Goal: Task Accomplishment & Management: Use online tool/utility

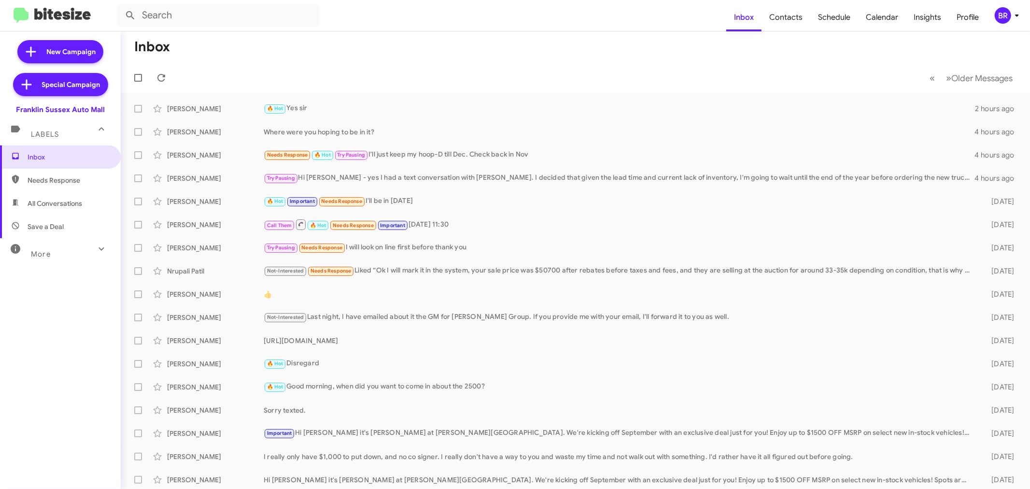
click at [1005, 19] on div "BR" at bounding box center [1002, 15] width 16 height 16
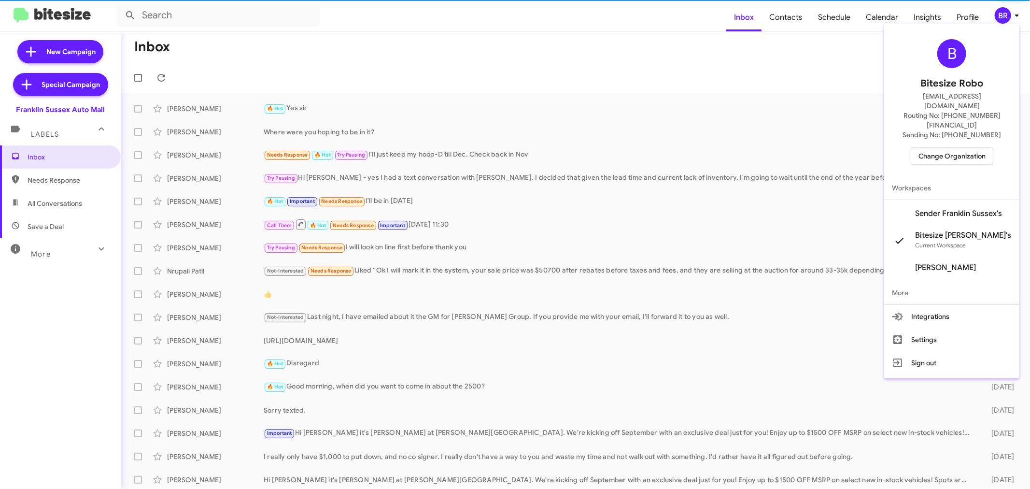
click at [943, 148] on span "Change Organization" at bounding box center [951, 156] width 67 height 16
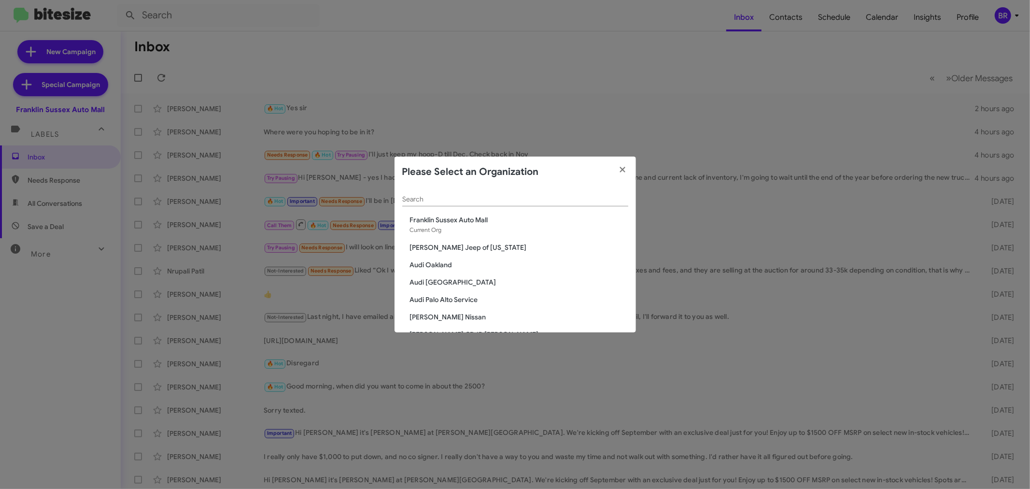
click at [514, 196] on input "Search" at bounding box center [515, 200] width 226 height 8
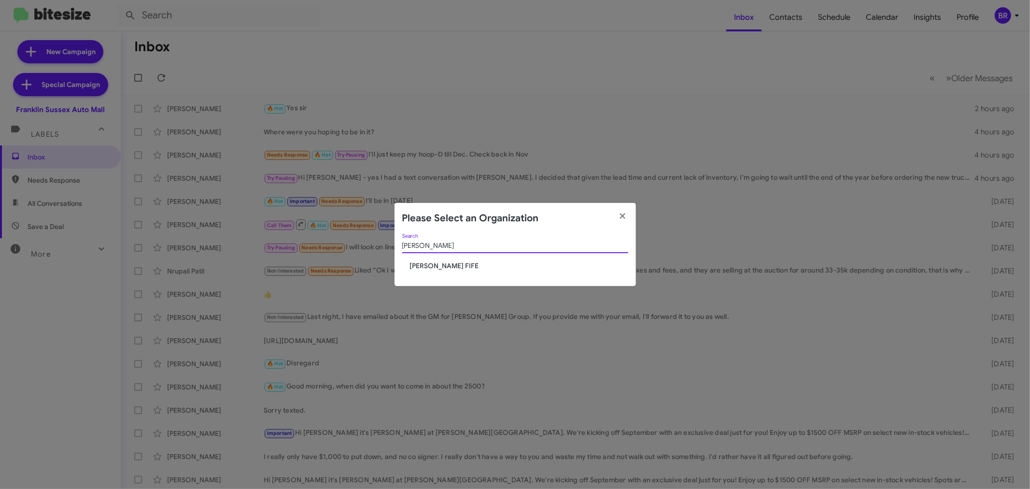
type input "[PERSON_NAME]"
click at [432, 263] on span "[PERSON_NAME] FIFE" at bounding box center [519, 266] width 218 height 10
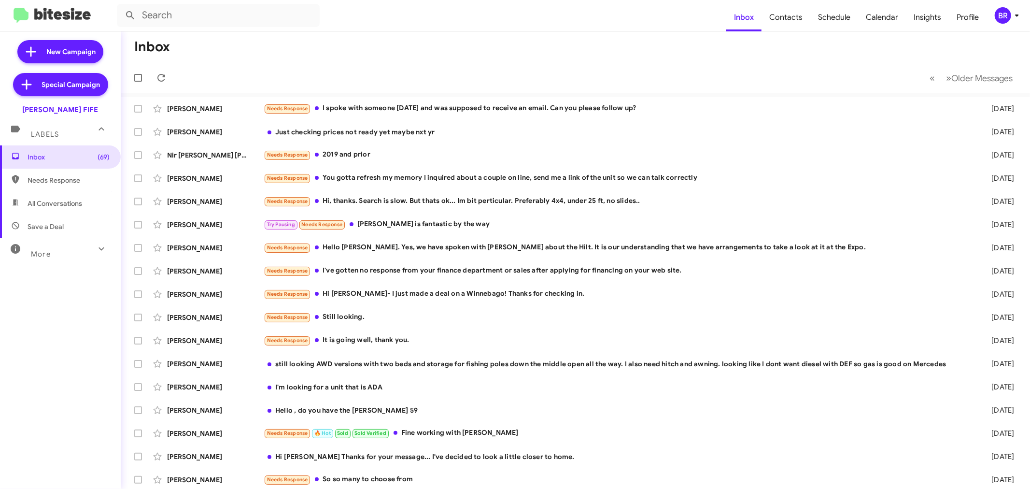
click at [1006, 17] on div "BR" at bounding box center [1002, 15] width 16 height 16
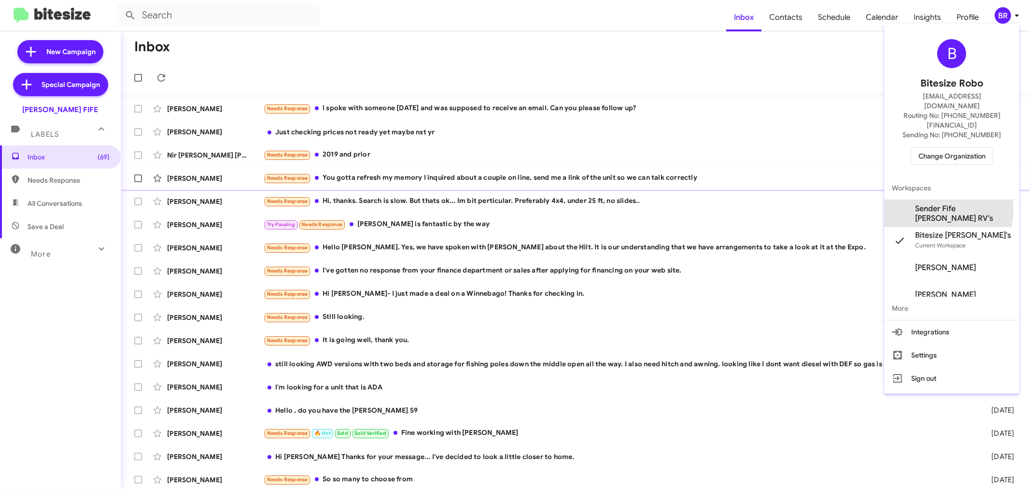
click at [935, 204] on span "Sender Fife Johnson RV's" at bounding box center [963, 213] width 97 height 19
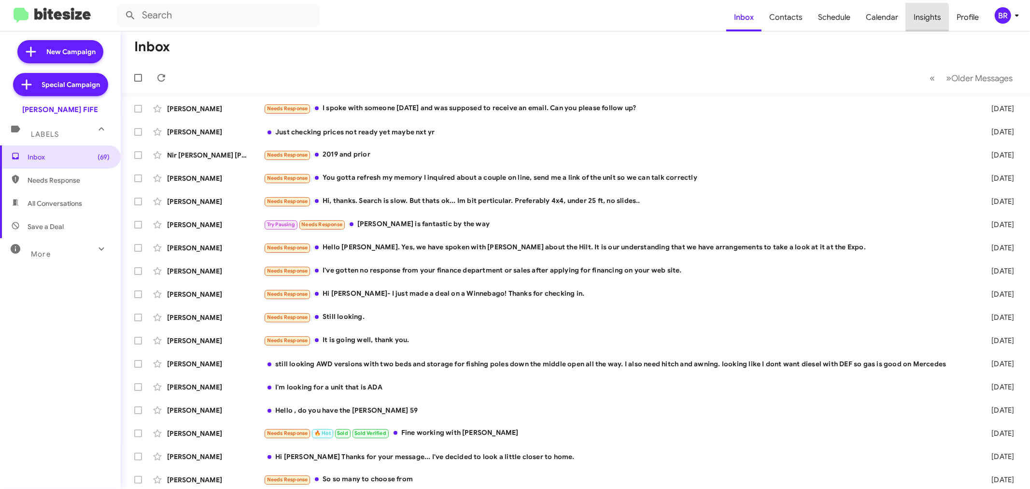
click at [921, 22] on span "Insights" at bounding box center [927, 17] width 43 height 28
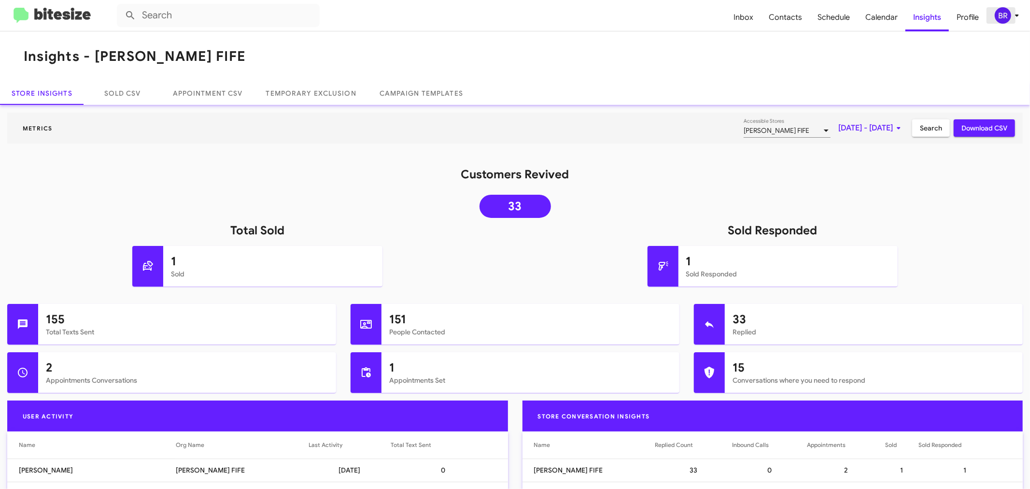
click at [996, 16] on div "BR" at bounding box center [1002, 15] width 16 height 16
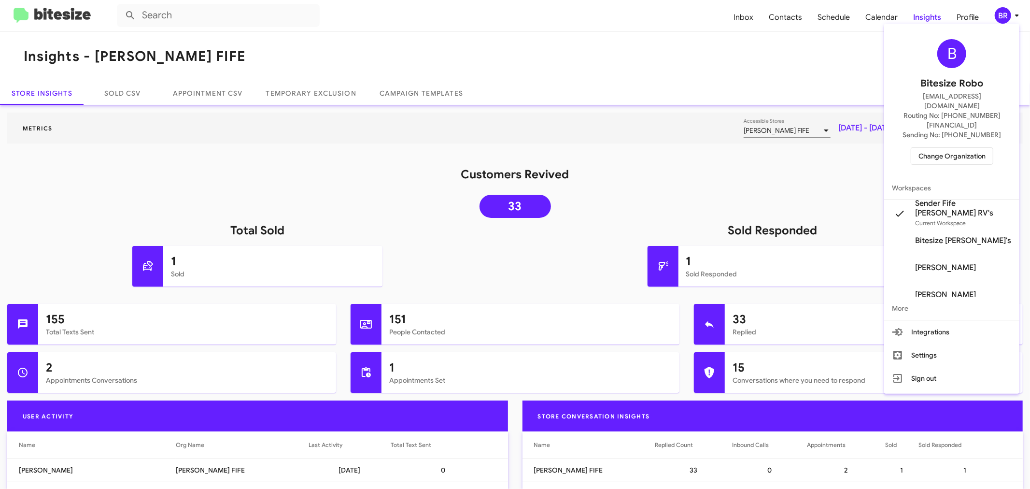
click at [999, 16] on div at bounding box center [515, 244] width 1030 height 489
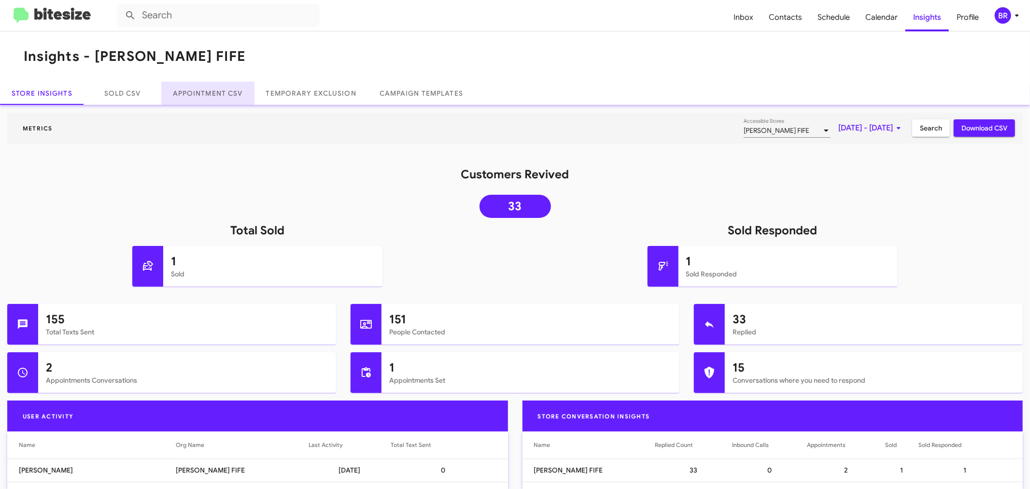
click at [229, 90] on link "Appointment CSV" at bounding box center [207, 93] width 93 height 23
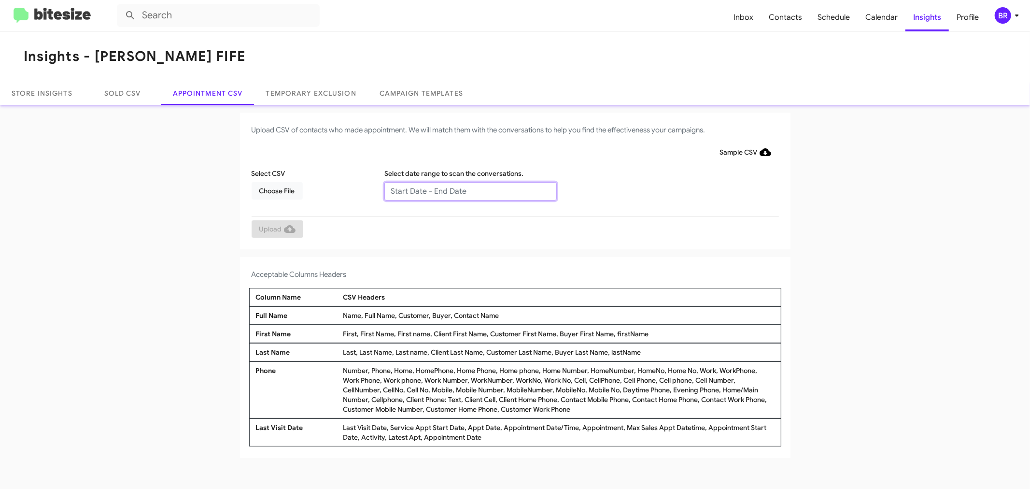
click at [426, 186] on input "text" at bounding box center [470, 191] width 172 height 18
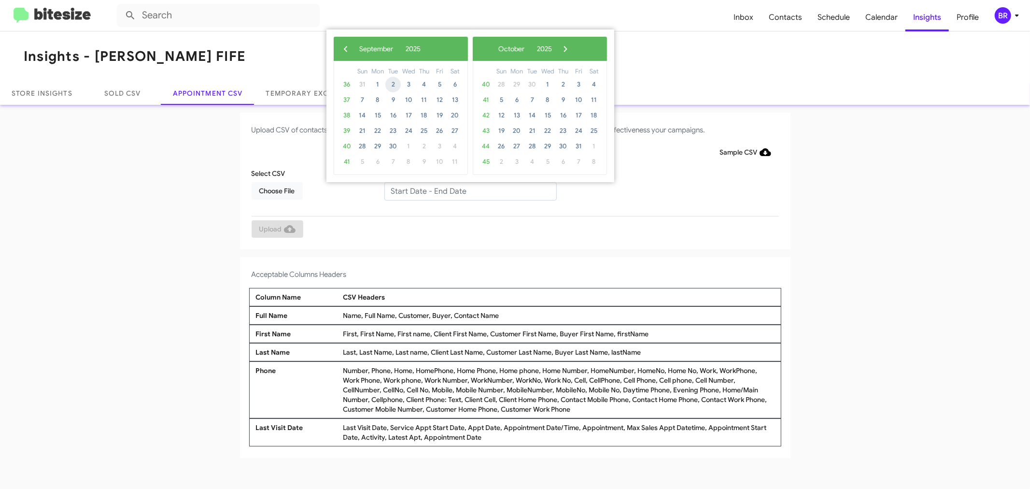
click at [393, 85] on span "2" at bounding box center [392, 84] width 15 height 15
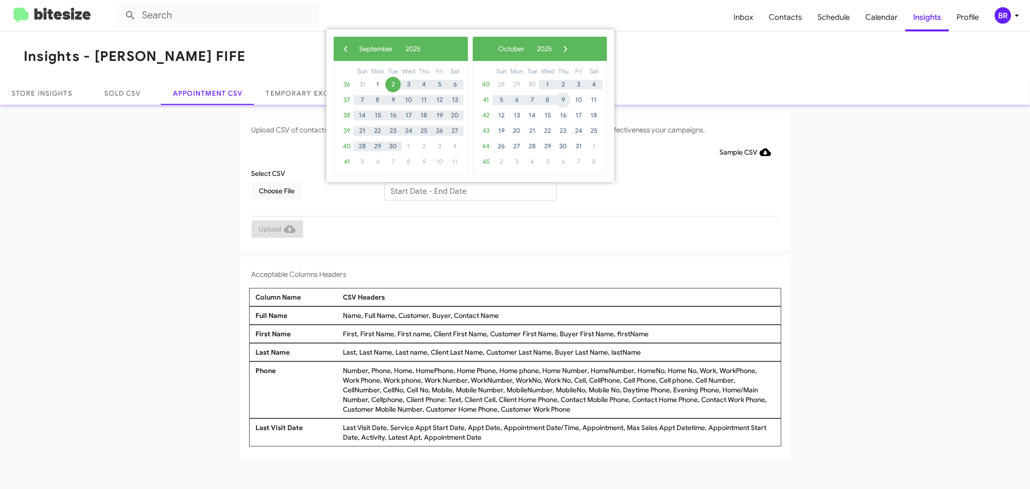
click at [559, 99] on span "9" at bounding box center [562, 99] width 15 height 15
type input "09/02/2025 - 10/09/2025"
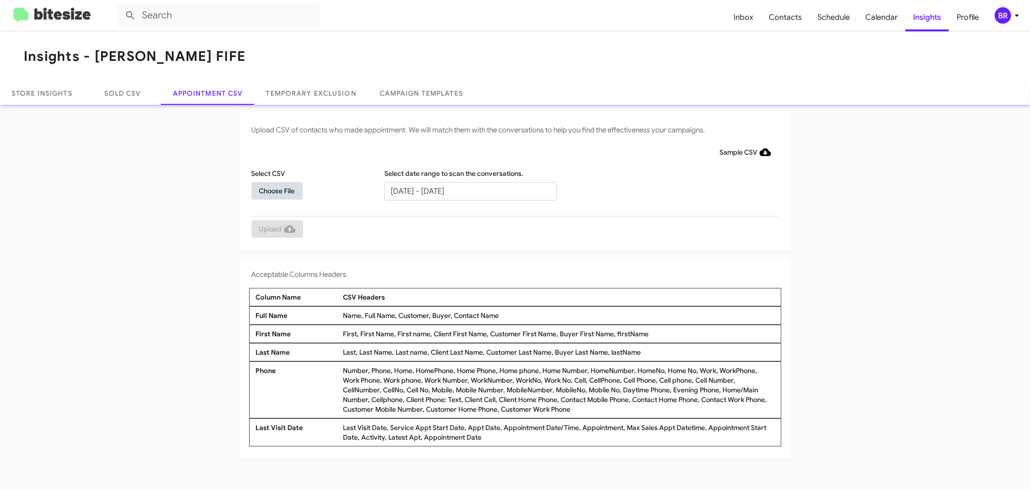
click at [295, 191] on button "Choose File" at bounding box center [277, 190] width 51 height 17
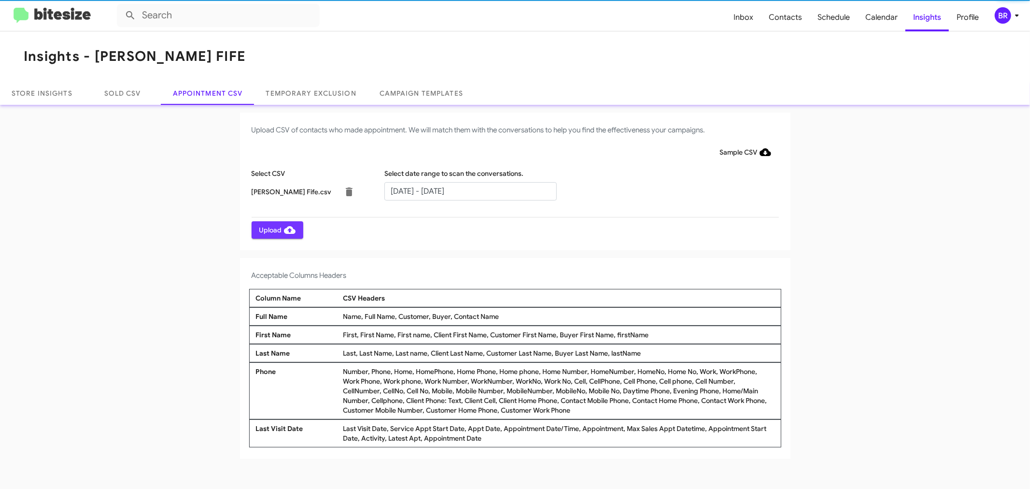
click at [273, 227] on span "Upload" at bounding box center [277, 229] width 36 height 17
